Goal: Task Accomplishment & Management: Complete application form

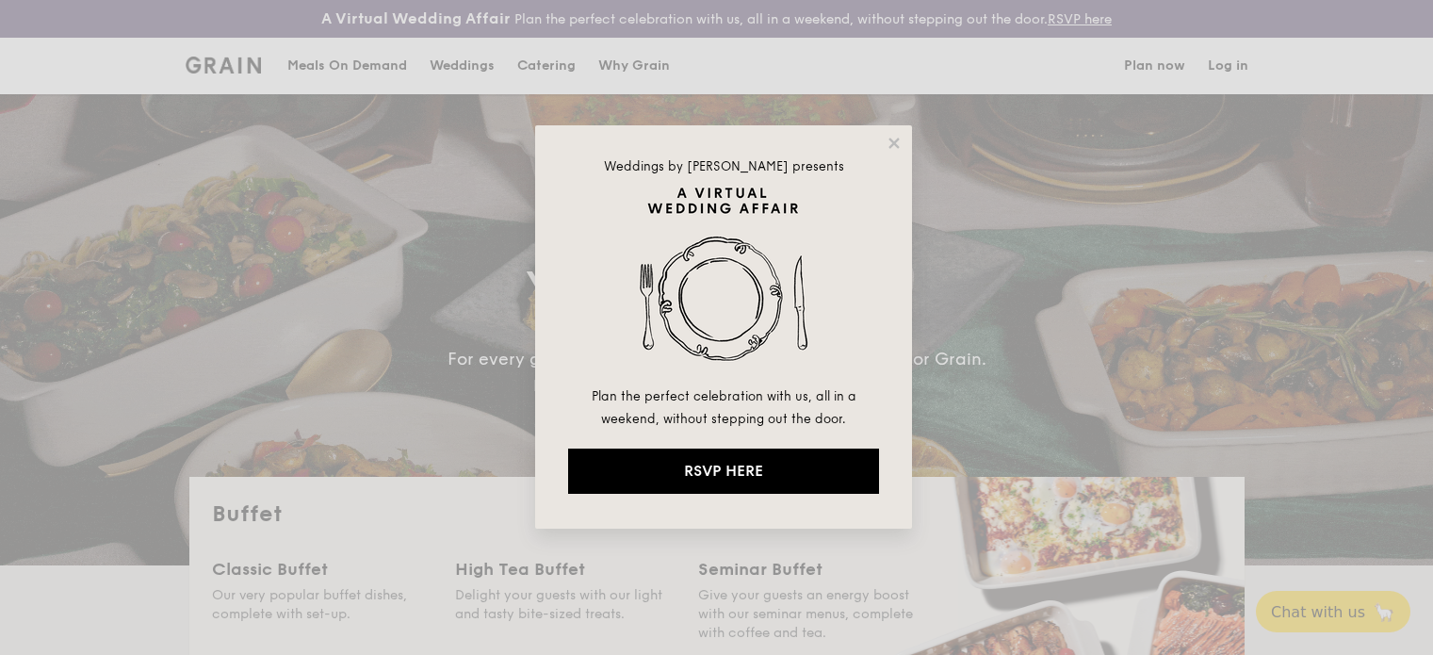
select select
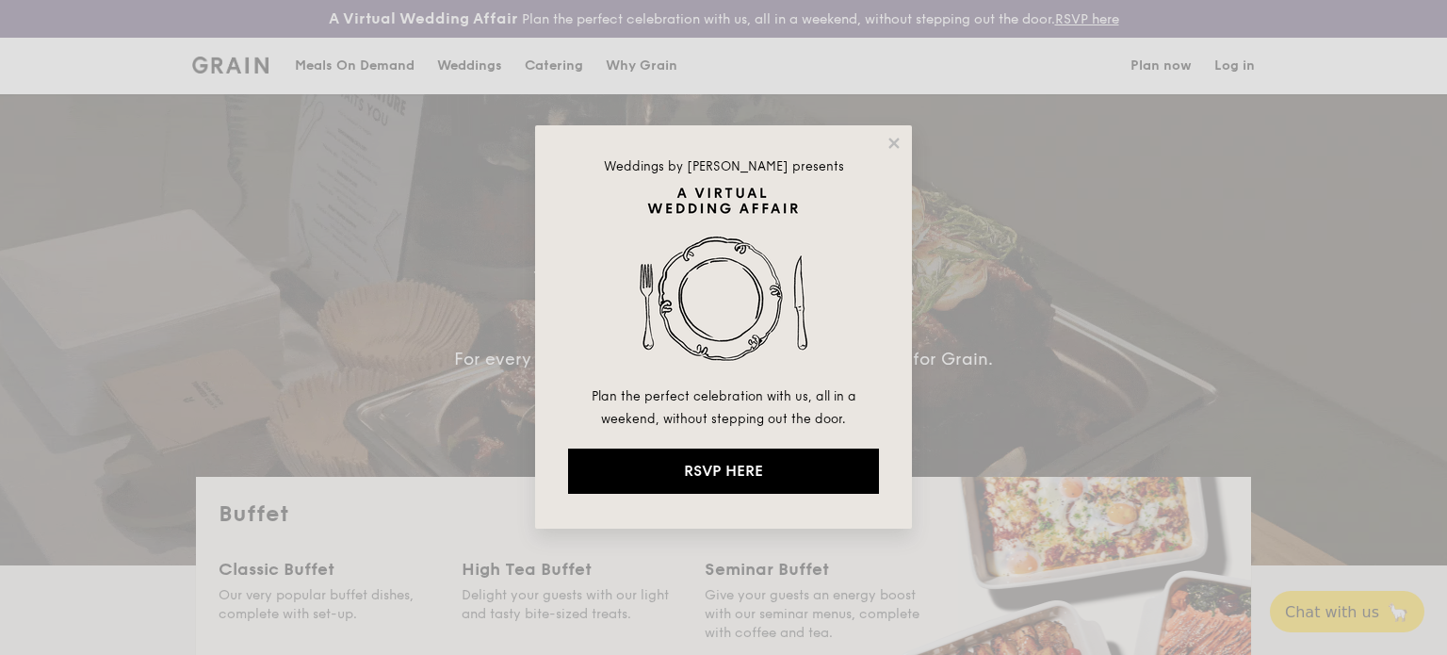
click at [1059, 342] on div "Weddings by Grain presents Plan the perfect celebration with us, all in a weeke…" at bounding box center [723, 327] width 1447 height 655
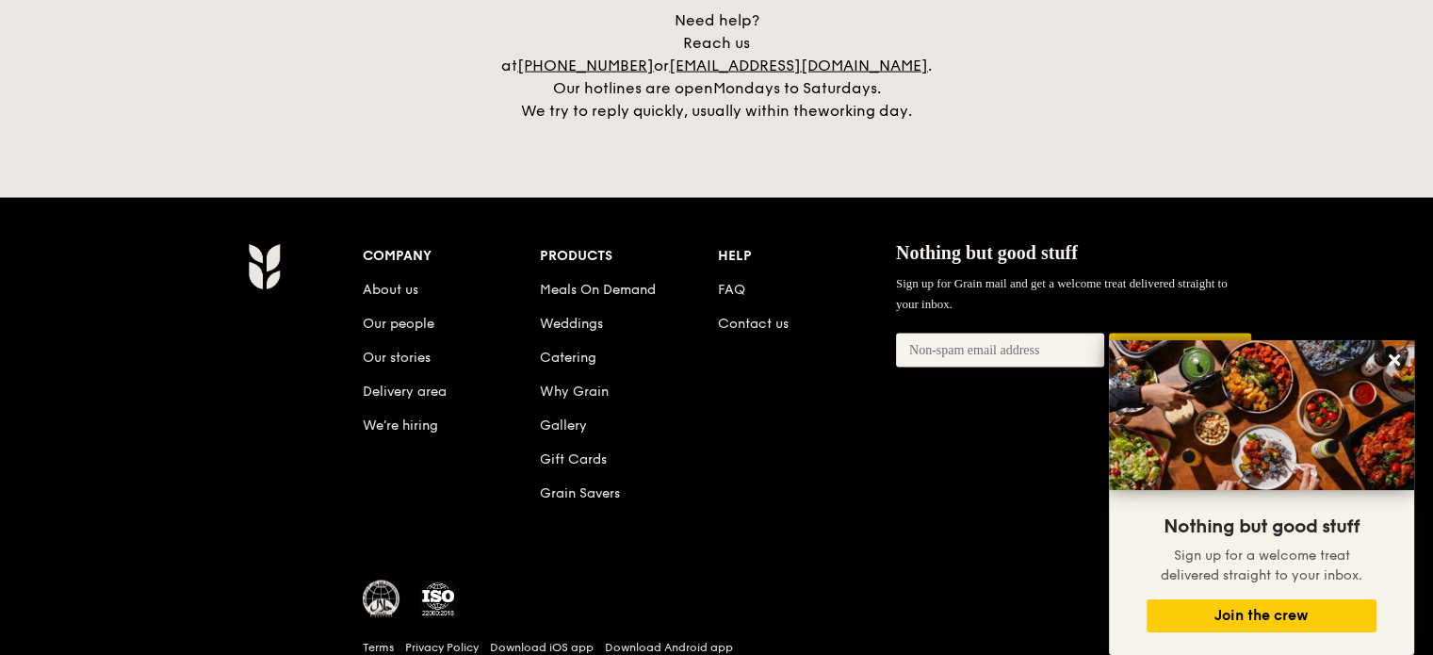
scroll to position [4033, 0]
click at [752, 316] on link "Contact us" at bounding box center [753, 324] width 71 height 16
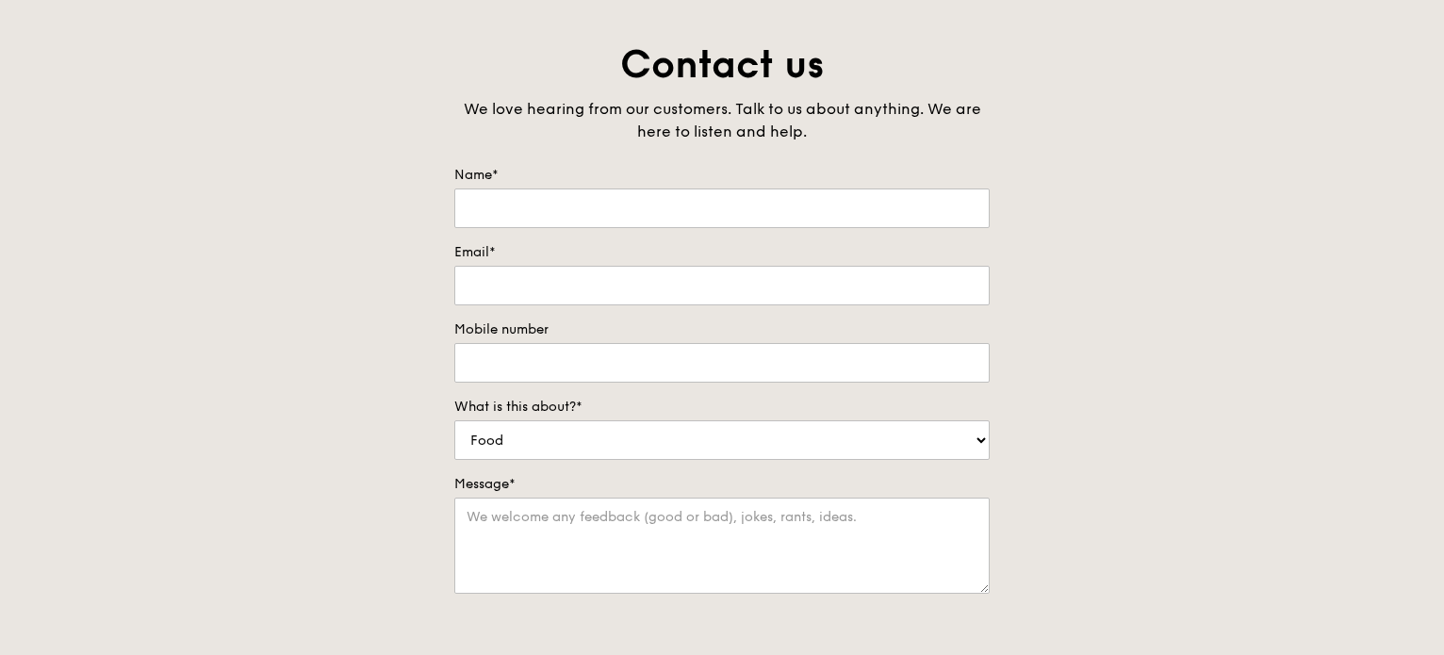
scroll to position [124, 0]
click at [770, 212] on input "Name*" at bounding box center [721, 210] width 535 height 40
type input "Cakra Panaroma"
type input "[EMAIL_ADDRESS][DOMAIN_NAME]"
type input "88270514"
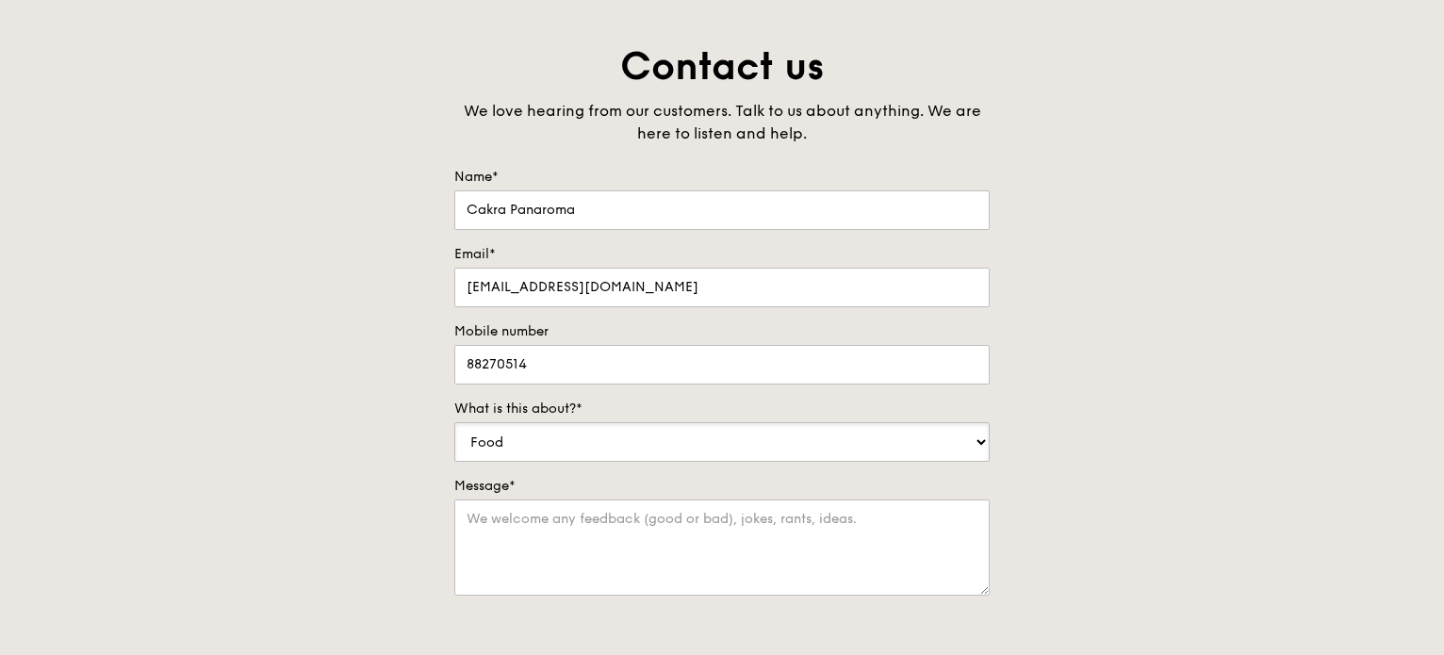
click at [701, 444] on select "Food Service Billing/Payment Catering Others" at bounding box center [721, 442] width 535 height 40
click at [454, 422] on select "Food Service Billing/Payment Catering Others" at bounding box center [721, 442] width 535 height 40
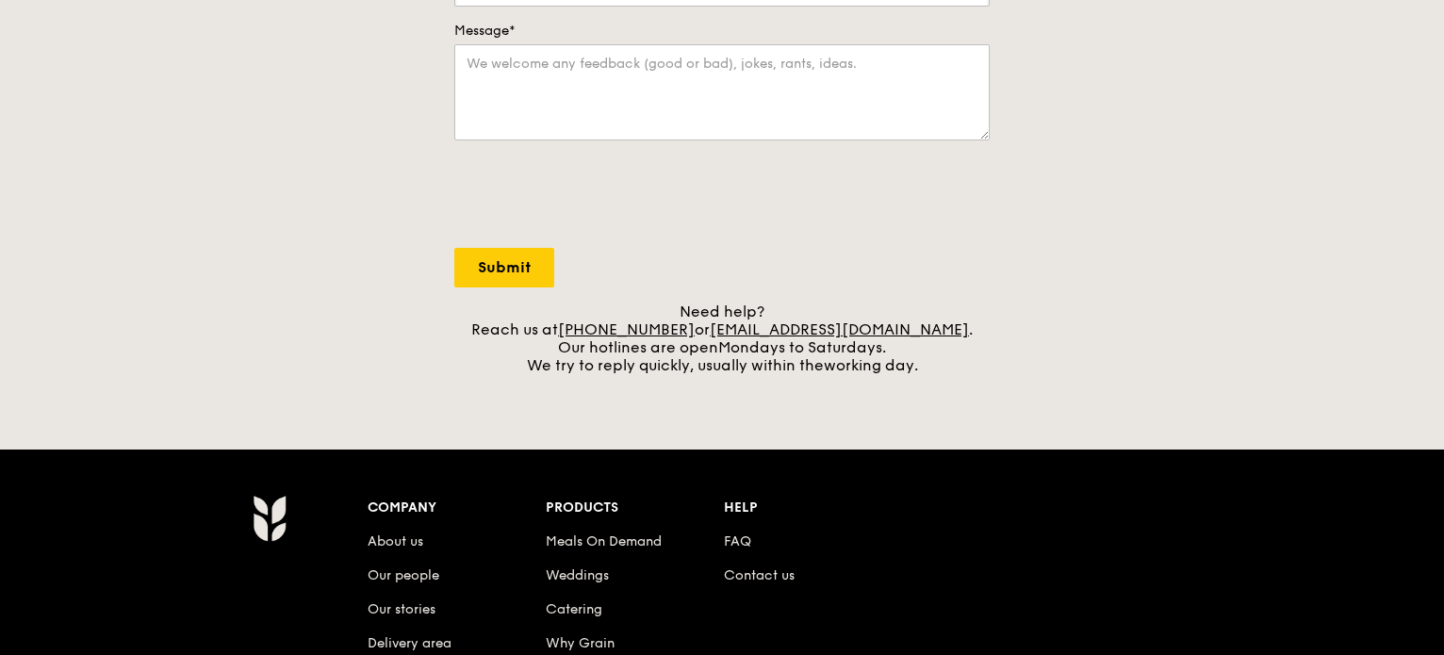
scroll to position [337, 0]
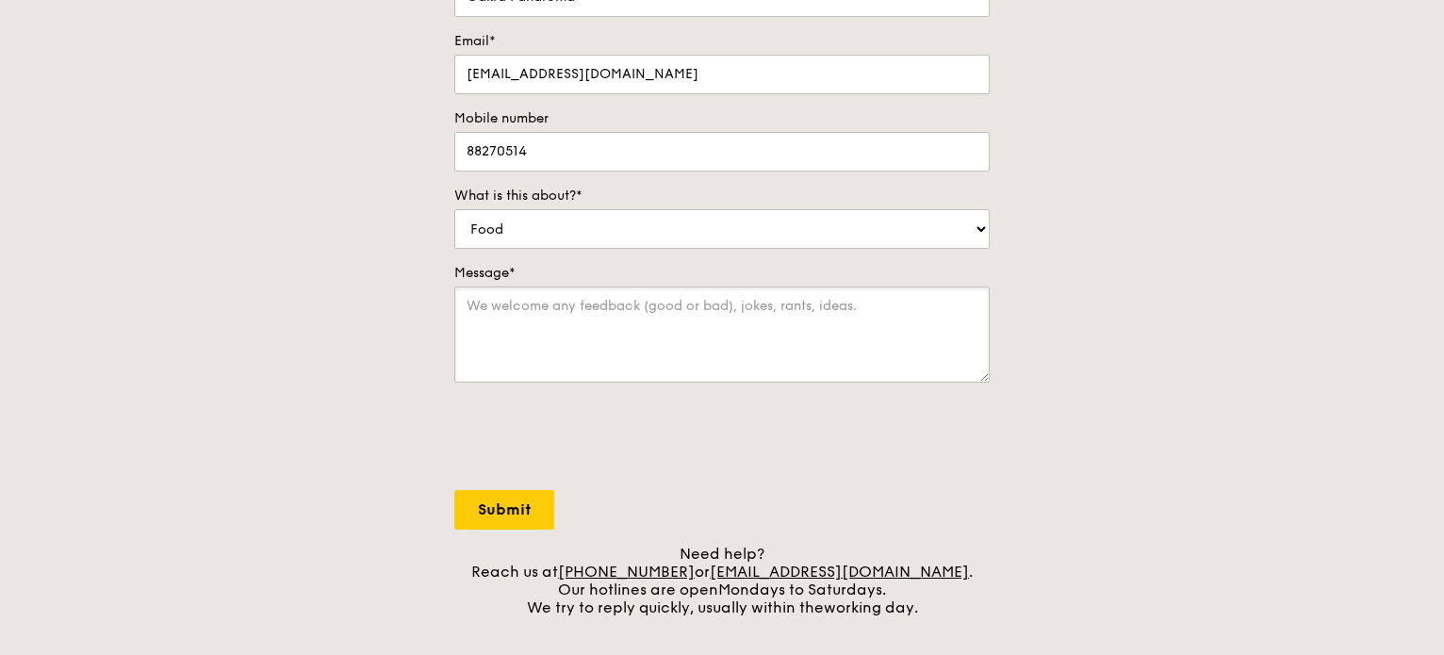
click at [799, 355] on textarea "Message*" at bounding box center [721, 334] width 535 height 96
paste textarea "Hi __________, It’s Faith from KYUSG, an events company in [GEOGRAPHIC_DATA]. W…"
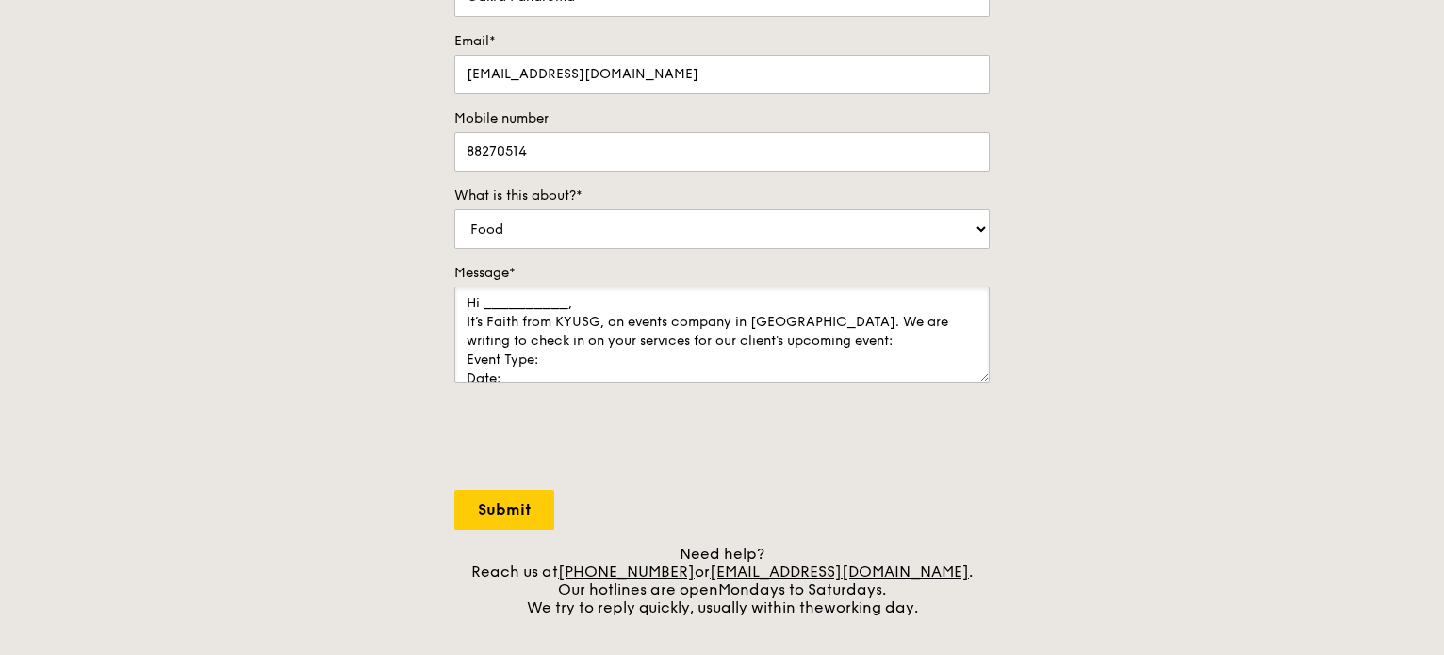
scroll to position [0, 0]
click at [563, 304] on textarea "Hi __________, It’s Faith from KYUSG, an events company in [GEOGRAPHIC_DATA]. W…" at bounding box center [721, 334] width 535 height 96
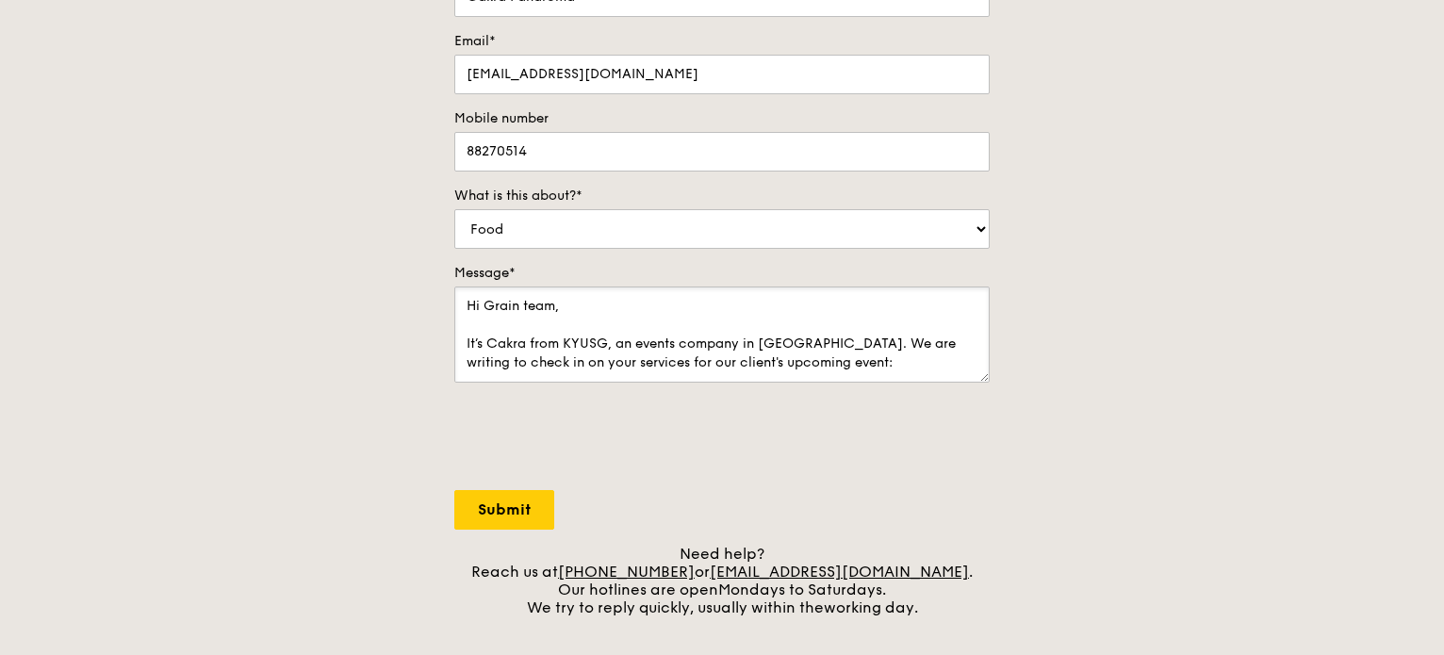
click at [790, 316] on textarea "Hi Grain team, It’s Cakra from KYUSG, an events company in [GEOGRAPHIC_DATA]. W…" at bounding box center [721, 334] width 535 height 96
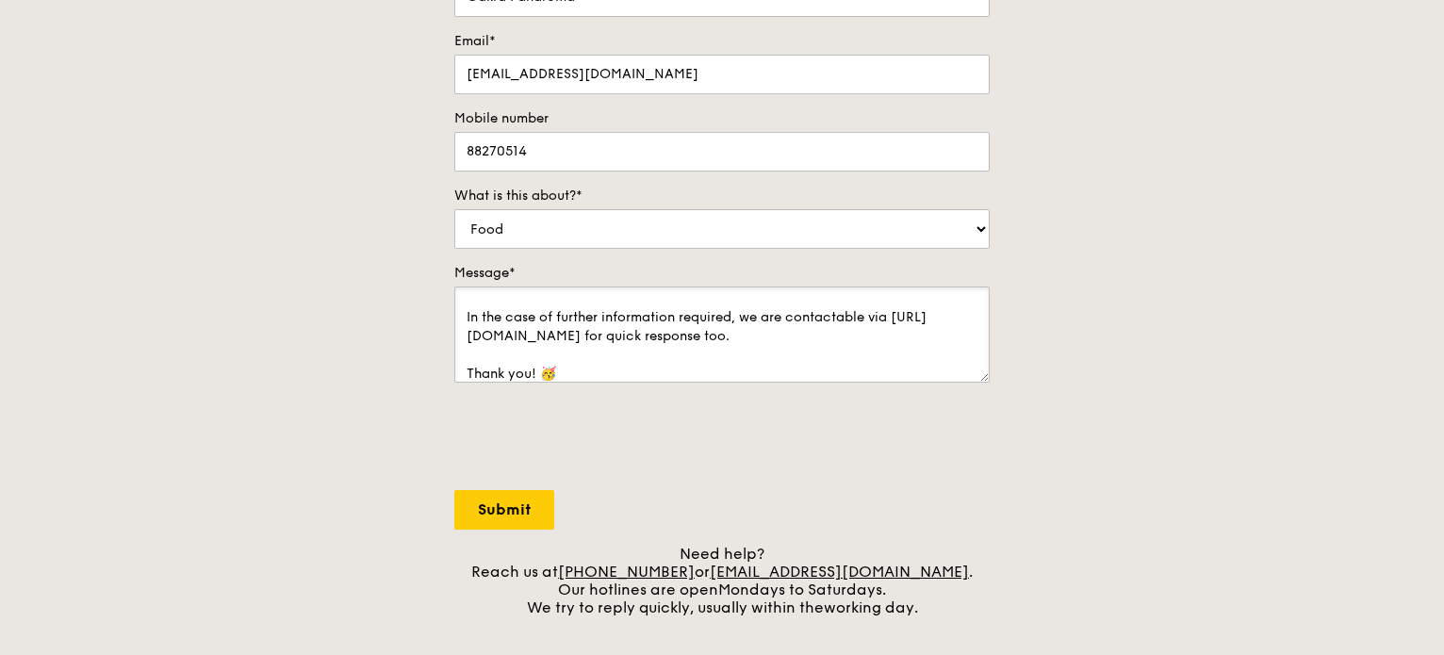
scroll to position [422, 0]
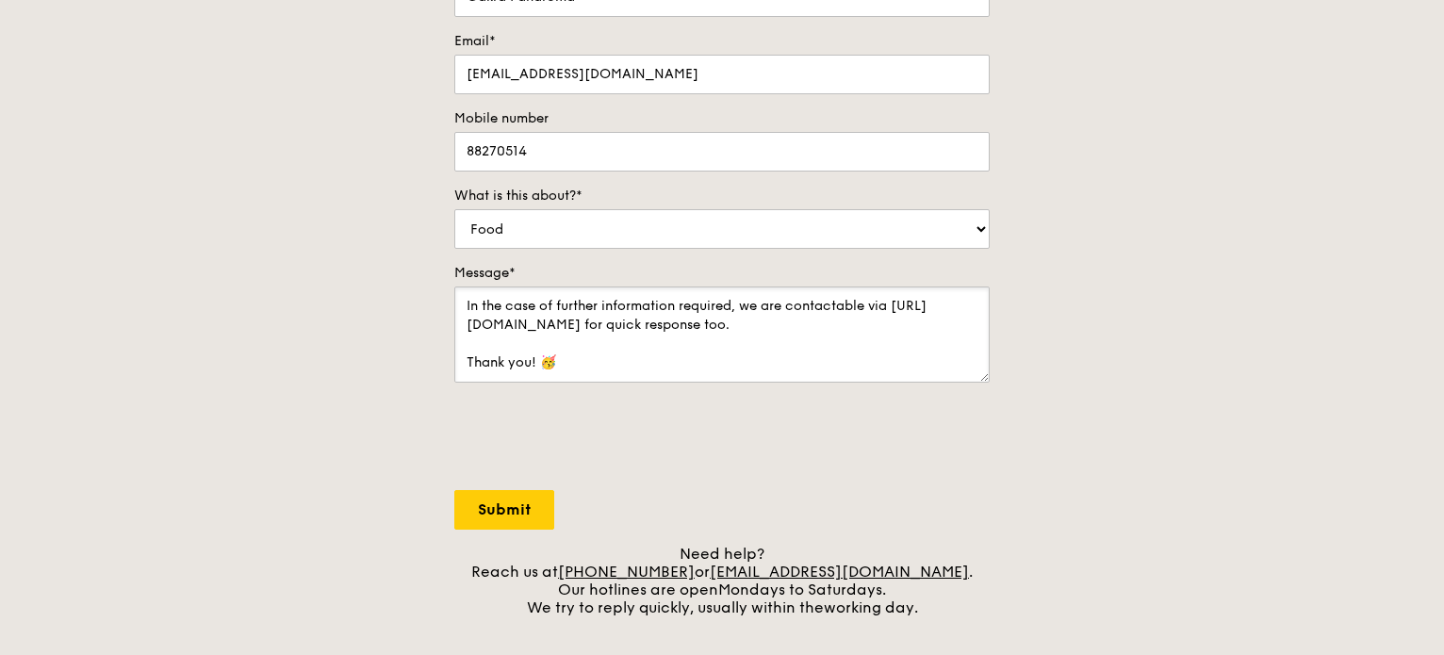
type textarea "Hi Grain team, It’s Cakra from KYUSG, an events company in [GEOGRAPHIC_DATA]. W…"
click at [501, 497] on input "Submit" at bounding box center [504, 510] width 100 height 40
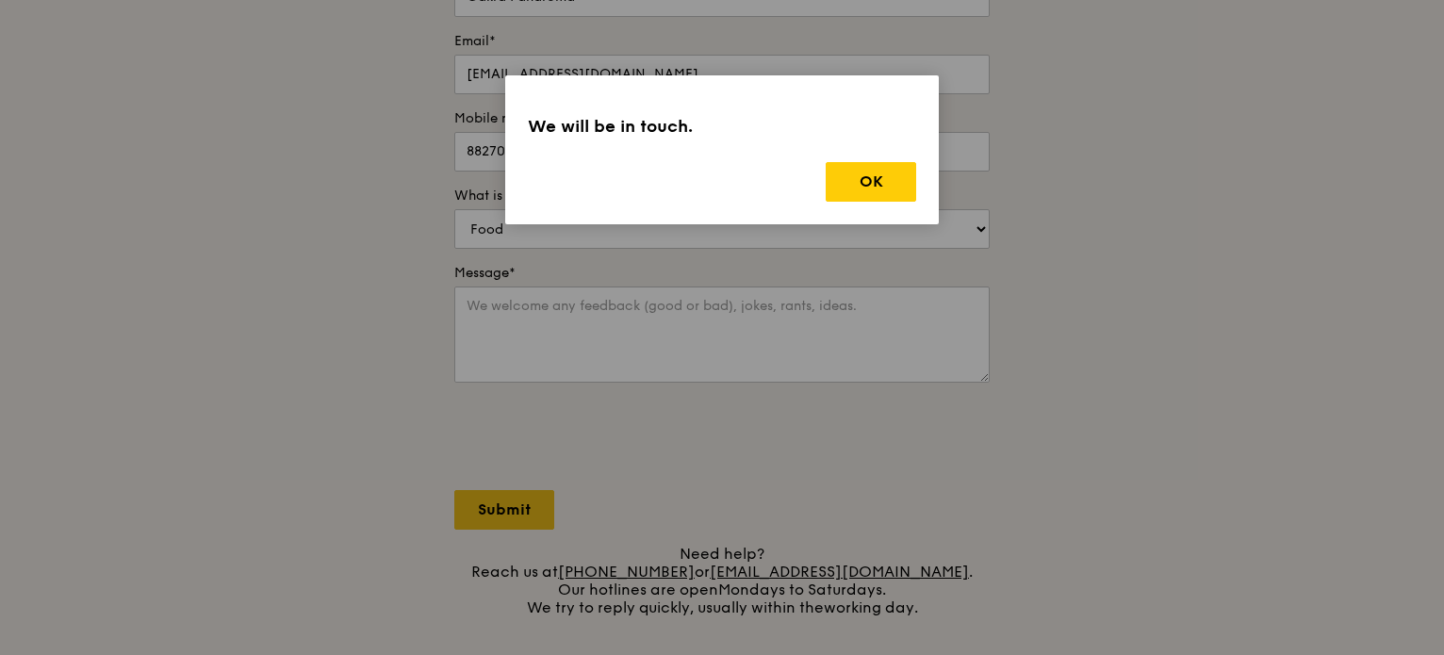
scroll to position [0, 0]
click at [857, 165] on button "OK" at bounding box center [870, 182] width 90 height 40
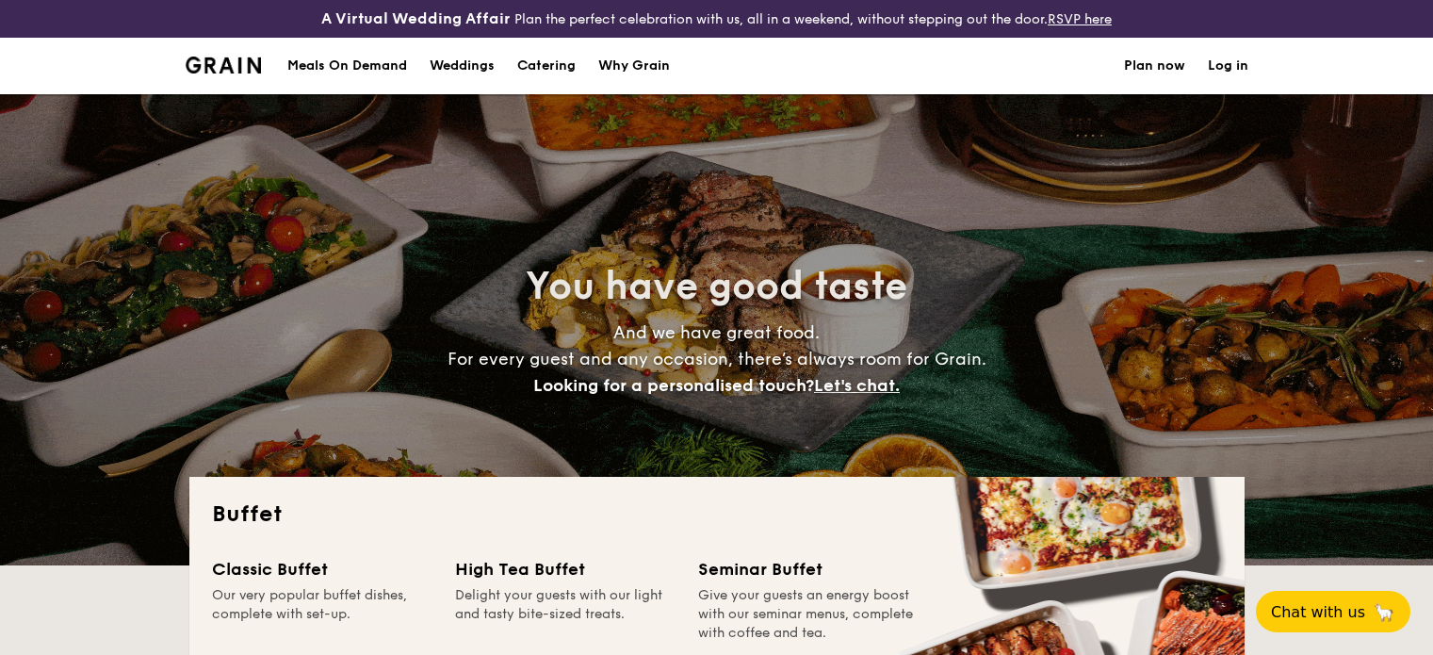
select select
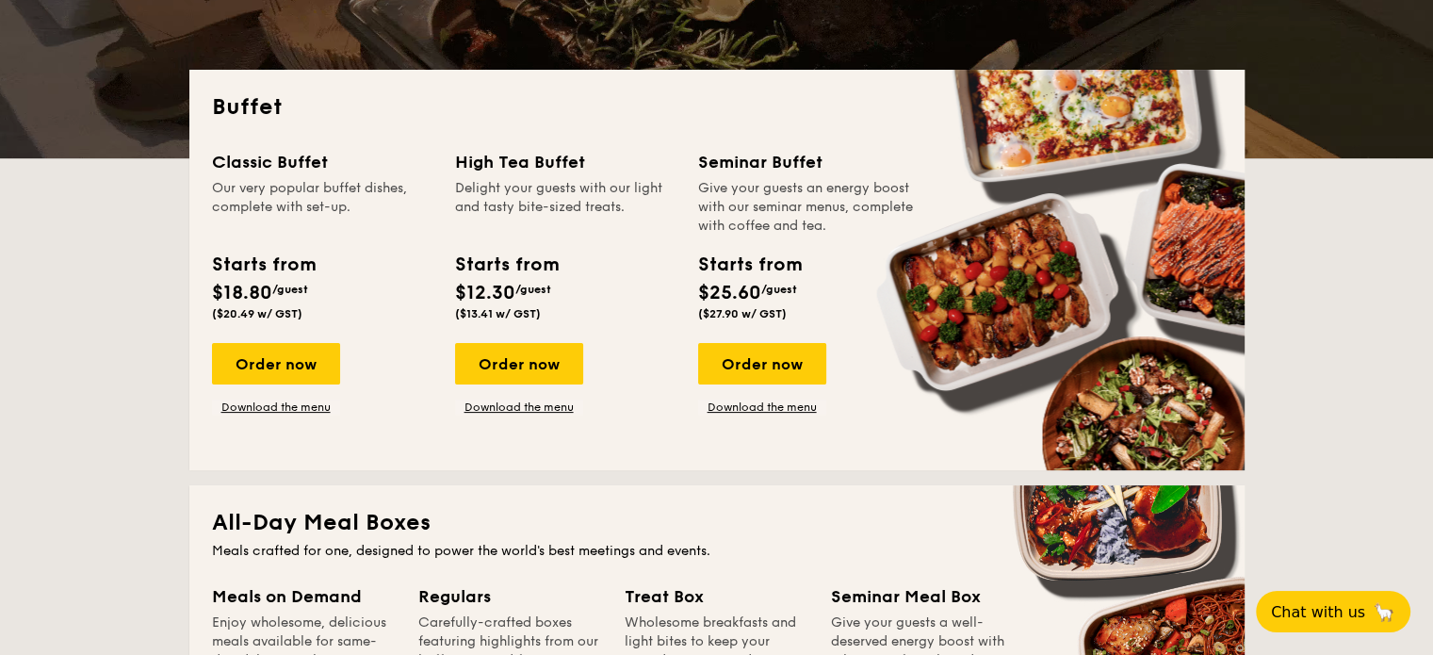
scroll to position [400, 0]
